Goal: Navigation & Orientation: Find specific page/section

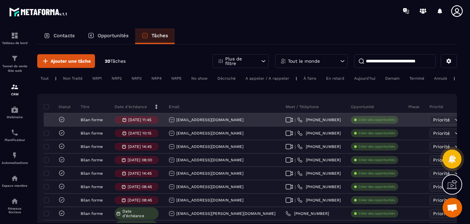
click at [433, 119] on div "Priorité" at bounding box center [443, 119] width 20 height 5
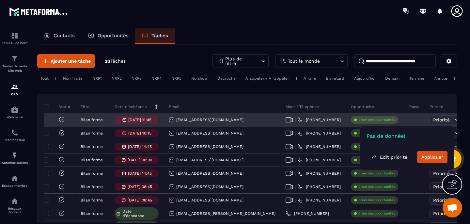
click at [433, 119] on span "Priorité" at bounding box center [441, 119] width 17 height 5
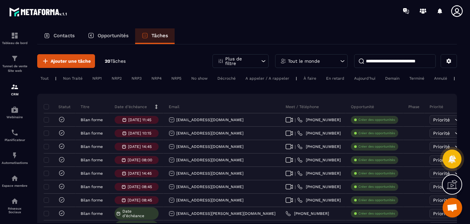
click at [54, 34] on p "Contacts" at bounding box center [63, 36] width 21 height 6
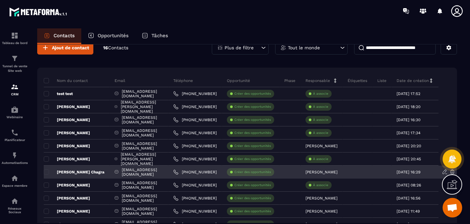
scroll to position [29, 0]
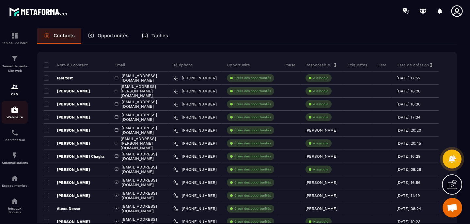
click at [11, 113] on img at bounding box center [15, 110] width 8 height 8
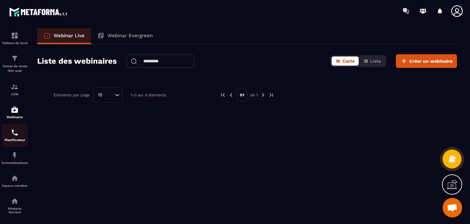
click at [16, 131] on img at bounding box center [15, 133] width 8 height 8
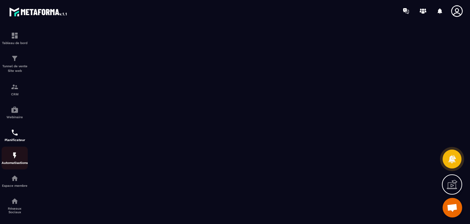
click at [17, 162] on p "Automatisations" at bounding box center [15, 163] width 26 height 4
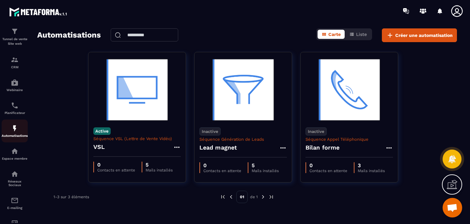
scroll to position [43, 0]
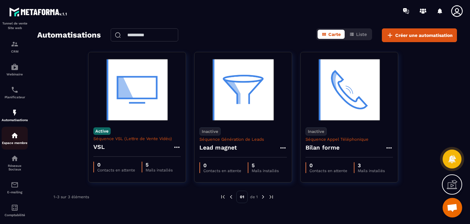
click at [16, 145] on p "Espace membre" at bounding box center [15, 143] width 26 height 4
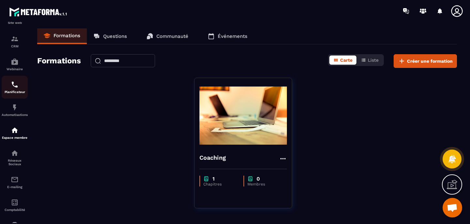
scroll to position [49, 0]
click at [15, 159] on div "Réseaux Sociaux" at bounding box center [15, 156] width 26 height 17
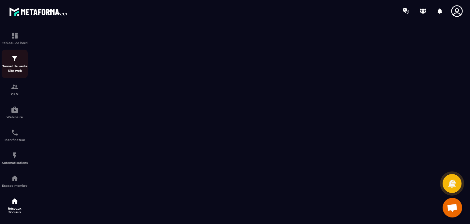
click at [20, 68] on p "Tunnel de vente Site web" at bounding box center [15, 68] width 26 height 9
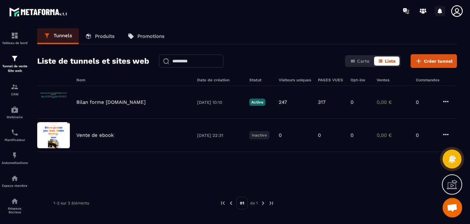
click at [440, 11] on icon at bounding box center [439, 11] width 5 height 6
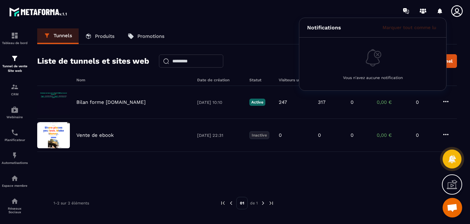
click at [456, 11] on icon at bounding box center [456, 10] width 11 height 11
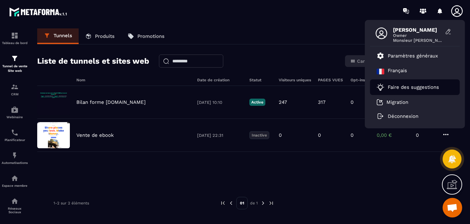
click at [403, 88] on p "Faire des suggestions" at bounding box center [413, 87] width 51 height 6
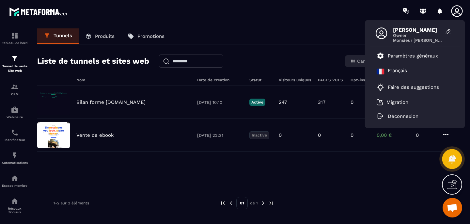
click at [449, 160] on icon at bounding box center [452, 158] width 8 height 9
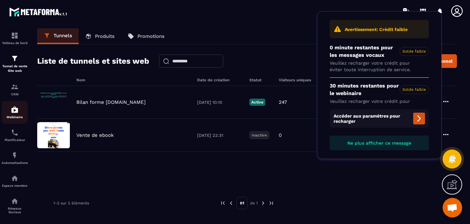
click at [15, 110] on img at bounding box center [15, 110] width 8 height 8
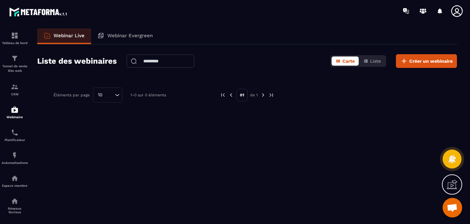
click at [128, 36] on p "Webinar Evergreen" at bounding box center [129, 36] width 45 height 6
click at [17, 138] on div "Planificateur" at bounding box center [15, 135] width 26 height 13
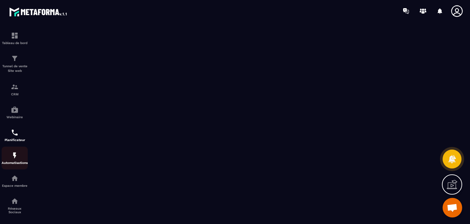
click at [10, 163] on p "Automatisations" at bounding box center [15, 163] width 26 height 4
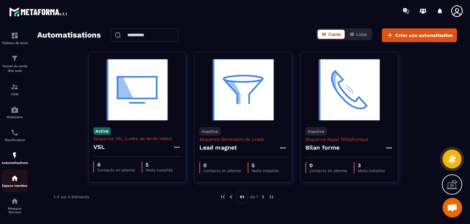
click at [20, 182] on div "Espace membre" at bounding box center [15, 180] width 26 height 13
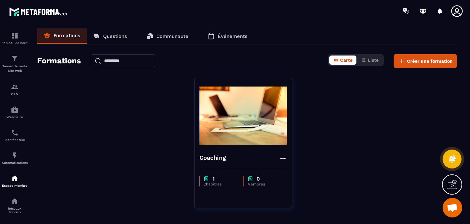
click at [108, 39] on p "Questions" at bounding box center [115, 36] width 24 height 6
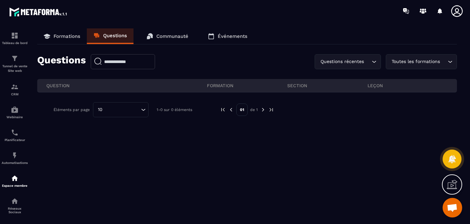
click at [164, 31] on link "Communauté" at bounding box center [167, 36] width 55 height 16
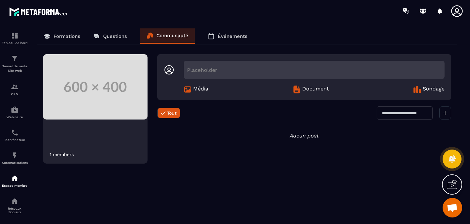
click at [242, 35] on p "Événements" at bounding box center [233, 36] width 30 height 6
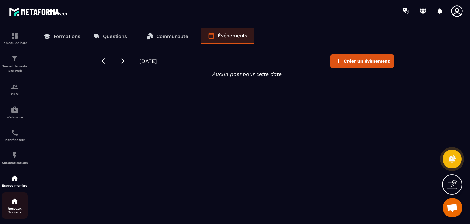
click at [15, 210] on p "Réseaux Sociaux" at bounding box center [15, 209] width 26 height 7
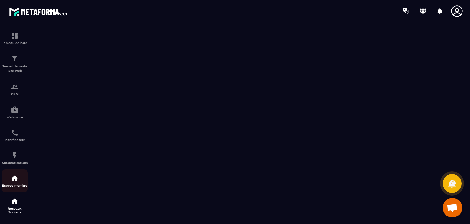
click at [18, 180] on img at bounding box center [15, 178] width 8 height 8
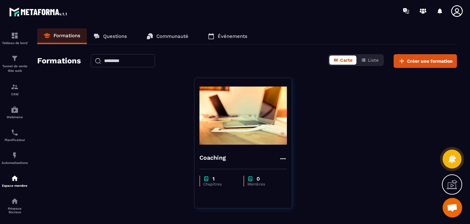
click at [118, 34] on p "Questions" at bounding box center [115, 36] width 24 height 6
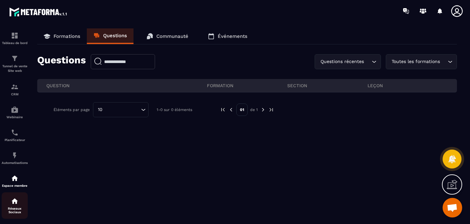
scroll to position [78, 0]
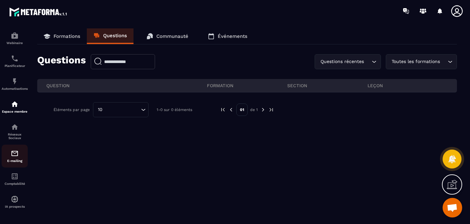
click at [15, 150] on img at bounding box center [15, 153] width 8 height 8
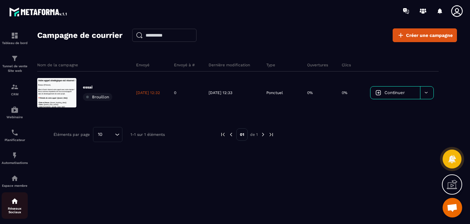
scroll to position [78, 0]
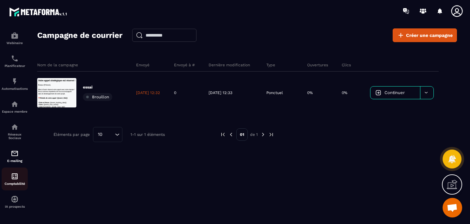
click at [16, 178] on img at bounding box center [15, 176] width 8 height 8
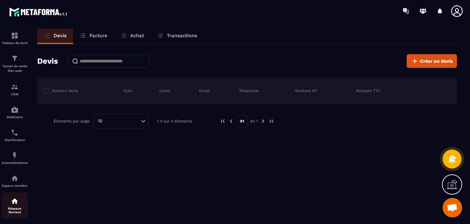
scroll to position [78, 0]
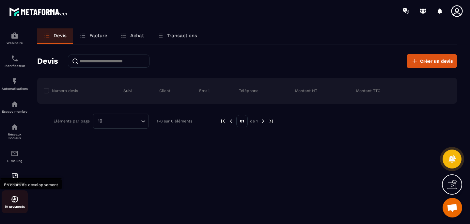
click at [13, 200] on img at bounding box center [15, 199] width 8 height 8
click at [13, 199] on img at bounding box center [15, 199] width 8 height 8
click at [13, 198] on img at bounding box center [15, 199] width 8 height 8
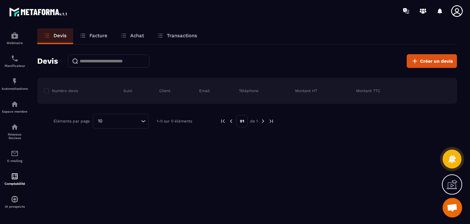
click at [77, 34] on link "Facture" at bounding box center [93, 36] width 41 height 16
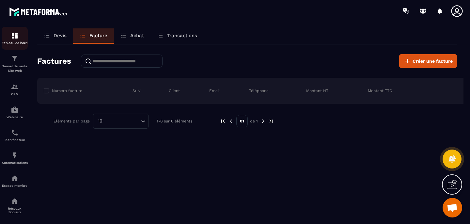
click at [12, 39] on div "Tableau de bord" at bounding box center [15, 38] width 26 height 13
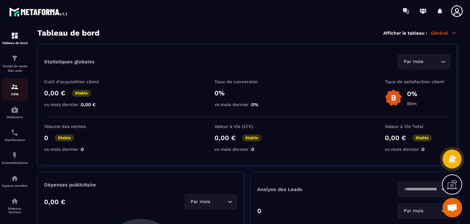
click at [18, 95] on p "CRM" at bounding box center [15, 94] width 26 height 4
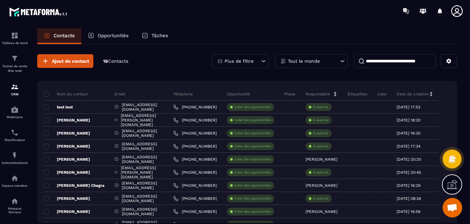
click at [253, 64] on div "Plus de filtre" at bounding box center [240, 61] width 57 height 14
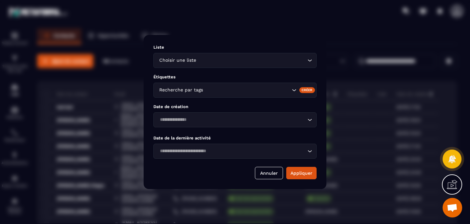
click at [311, 59] on icon "Search for option" at bounding box center [309, 60] width 7 height 7
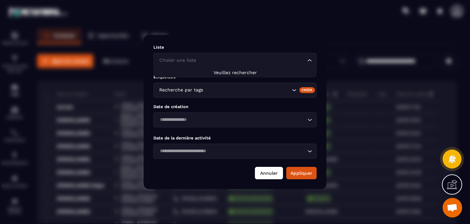
click at [270, 171] on button "Annuler" at bounding box center [269, 173] width 28 height 12
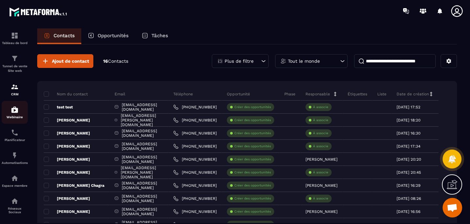
click at [12, 114] on div "Webinaire" at bounding box center [15, 112] width 26 height 13
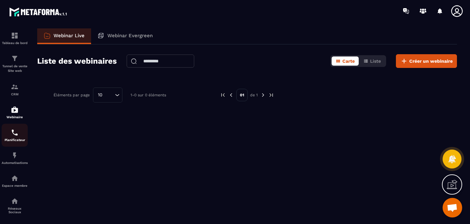
click at [14, 133] on img at bounding box center [15, 133] width 8 height 8
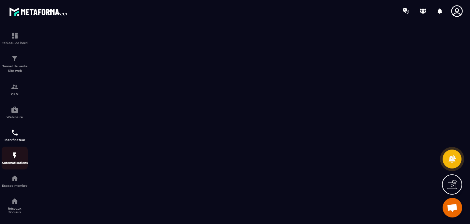
click at [17, 159] on img at bounding box center [15, 155] width 8 height 8
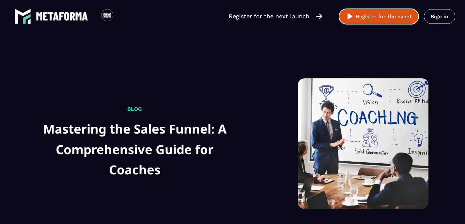
click at [378, 19] on button "Register for the event" at bounding box center [379, 16] width 80 height 16
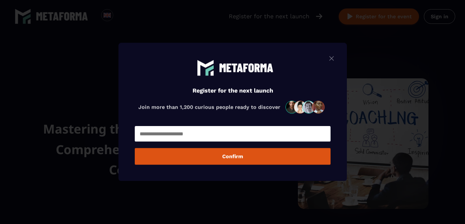
click at [335, 58] on img "Modal window" at bounding box center [332, 58] width 8 height 8
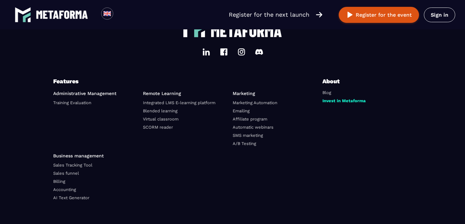
scroll to position [2573, 0]
